Goal: Find specific page/section: Find specific page/section

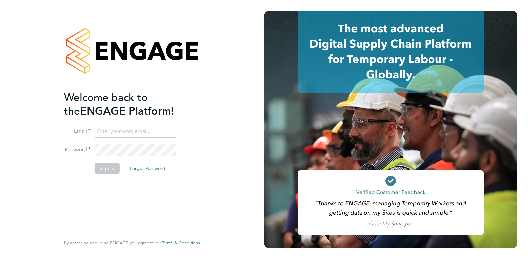
click at [117, 130] on input at bounding box center [135, 132] width 82 height 12
type input "danielclarke@jjfox.com"
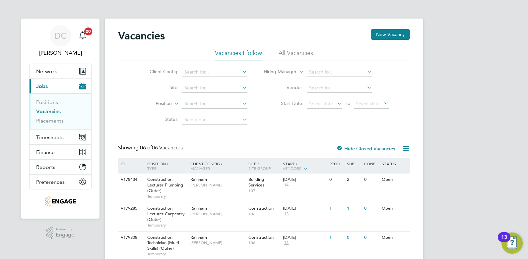
click at [291, 52] on li "All Vacancies" at bounding box center [295, 55] width 34 height 12
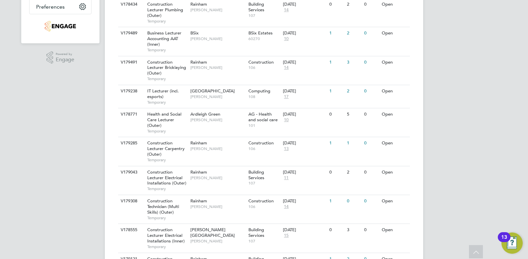
scroll to position [142, 0]
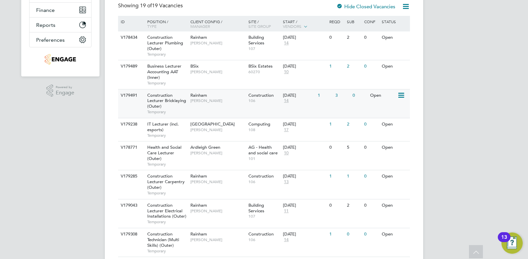
click at [233, 111] on div "V179491 Construction Lecturer Bricklaying (Outer) Temporary Rainham Ian Rist Co…" at bounding box center [264, 103] width 292 height 29
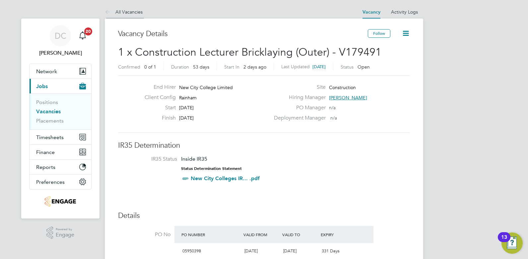
click at [133, 13] on link "All Vacancies" at bounding box center [124, 12] width 38 height 6
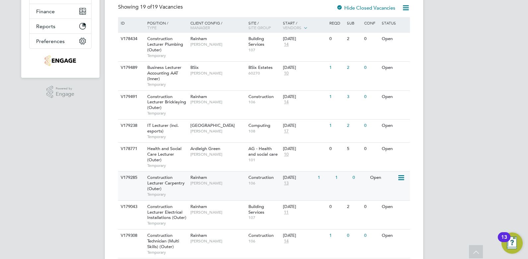
scroll to position [157, 0]
